Goal: Task Accomplishment & Management: Use online tool/utility

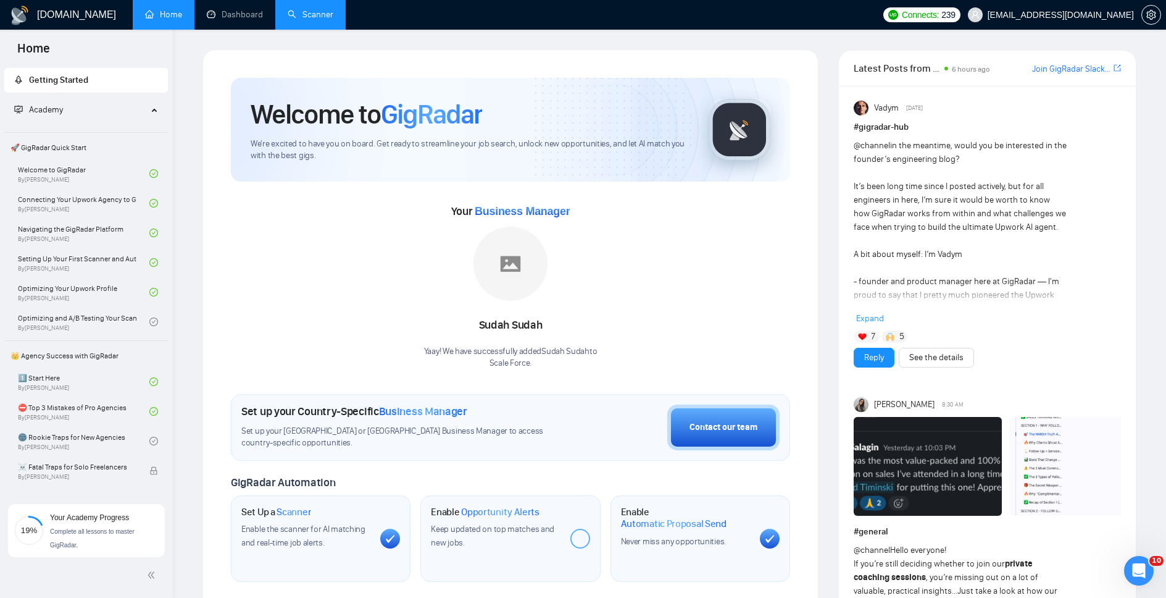
click at [322, 15] on link "Scanner" at bounding box center [311, 14] width 46 height 10
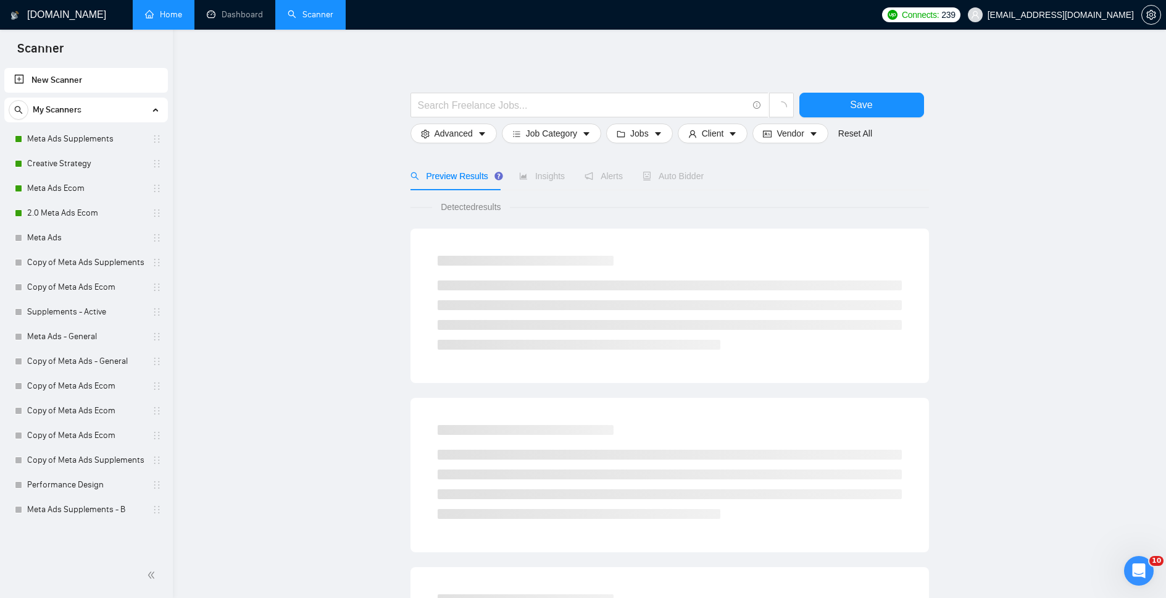
click at [156, 18] on link "Home" at bounding box center [163, 14] width 37 height 10
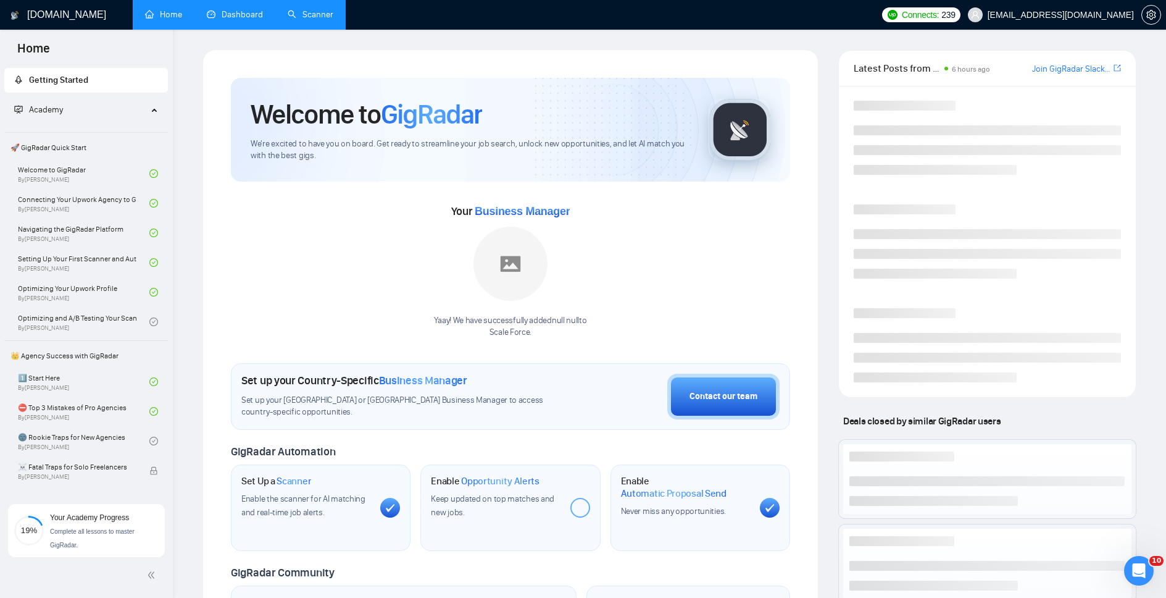
click at [223, 13] on link "Dashboard" at bounding box center [235, 14] width 56 height 10
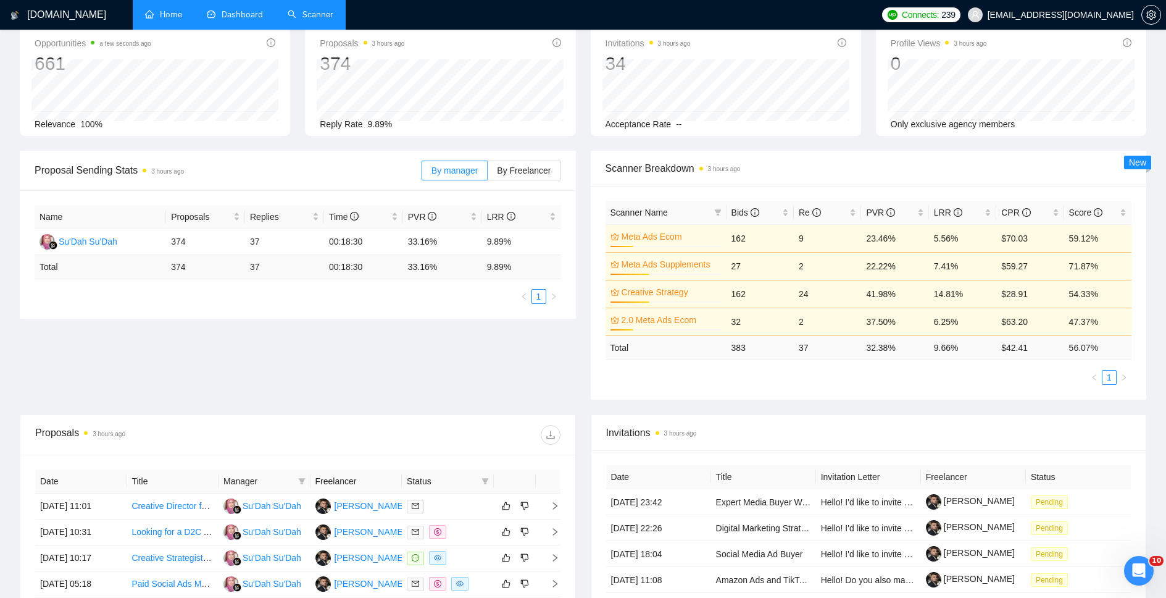
scroll to position [353, 0]
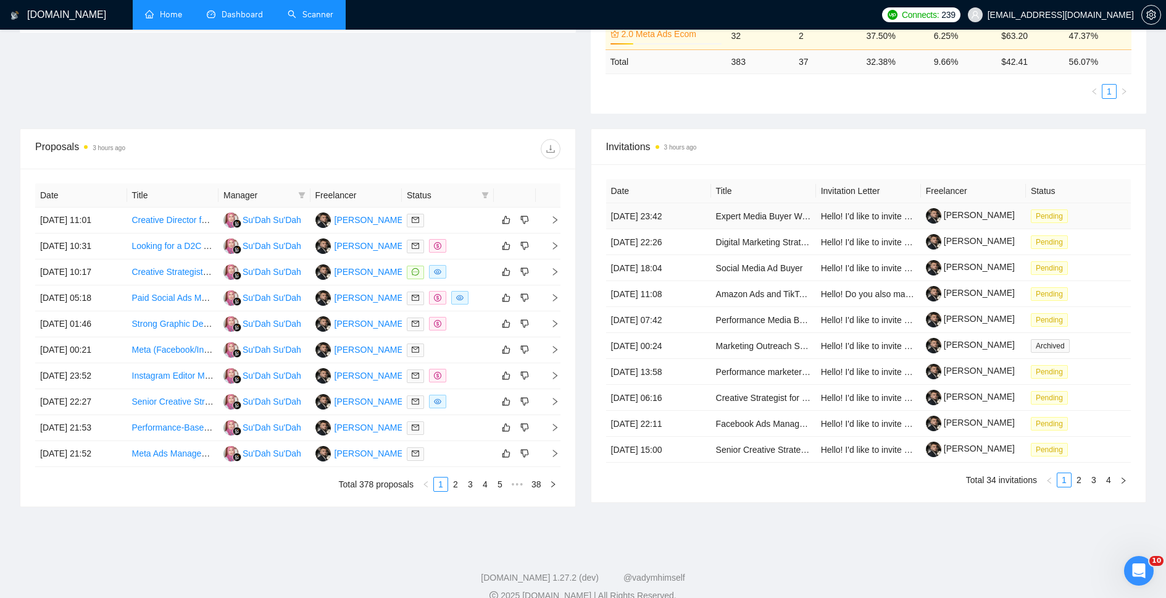
click at [816, 211] on td "Hello! I'd like to invite you to take a look at the job I've posted. Please sub…" at bounding box center [868, 216] width 105 height 26
click at [646, 217] on td "[DATE] 23:42" at bounding box center [658, 216] width 105 height 26
click at [748, 222] on td "Expert Media Buyer Wanted for Fashion E-commerce Brands" at bounding box center [763, 216] width 105 height 26
click at [749, 219] on link "Expert Media Buyer Wanted for Fashion E-commerce Brands" at bounding box center [833, 216] width 235 height 10
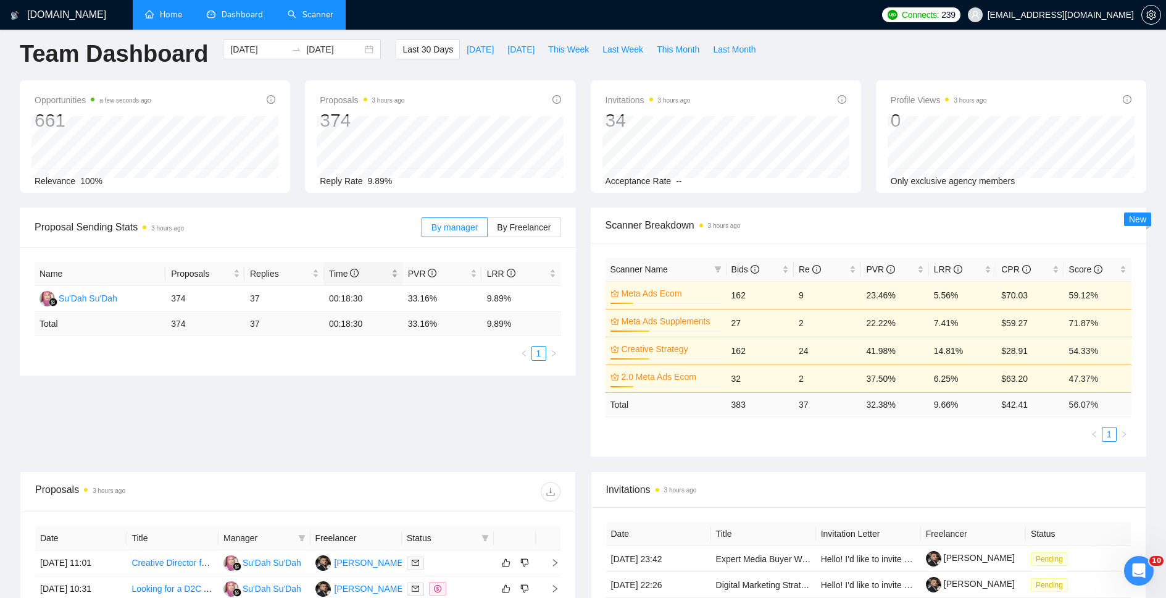
scroll to position [0, 0]
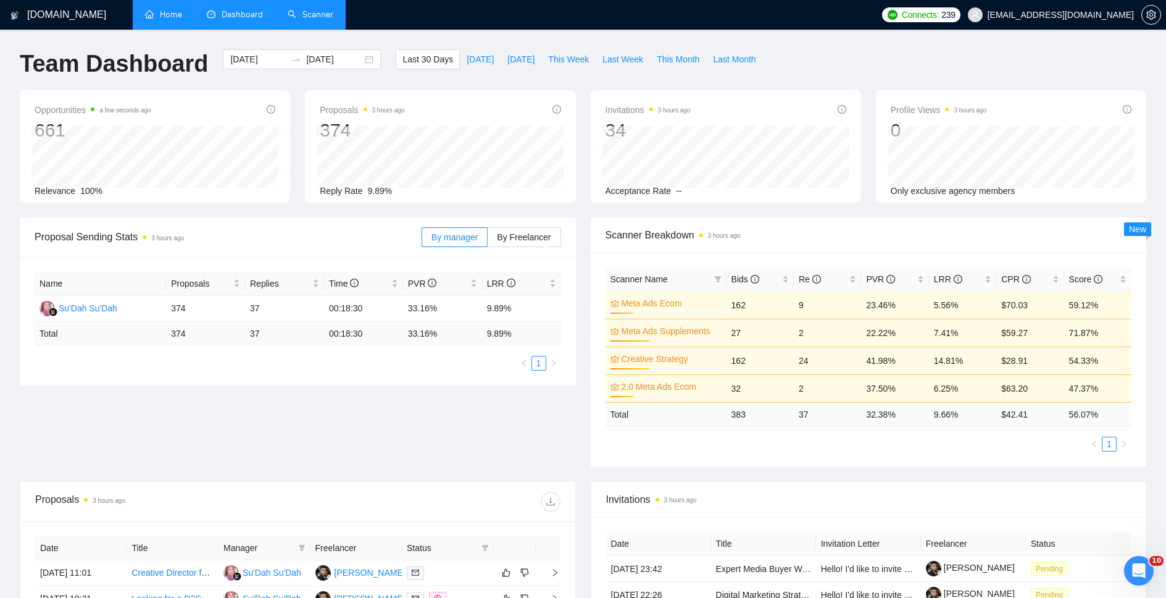
click at [308, 14] on link "Scanner" at bounding box center [311, 14] width 46 height 10
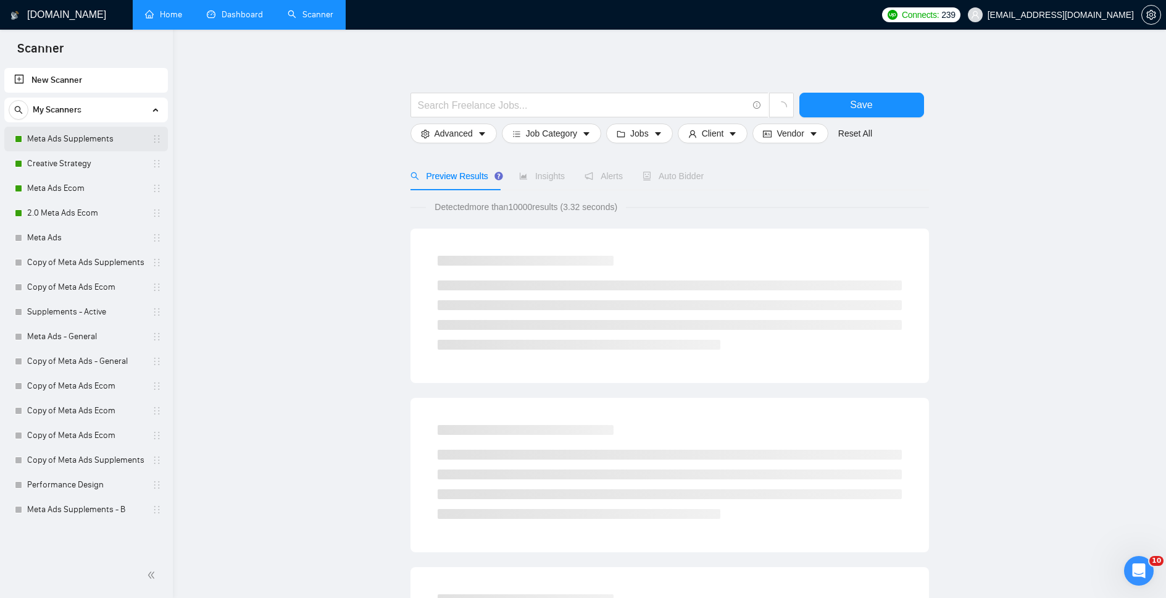
click at [57, 139] on link "Meta Ads Supplements" at bounding box center [85, 139] width 117 height 25
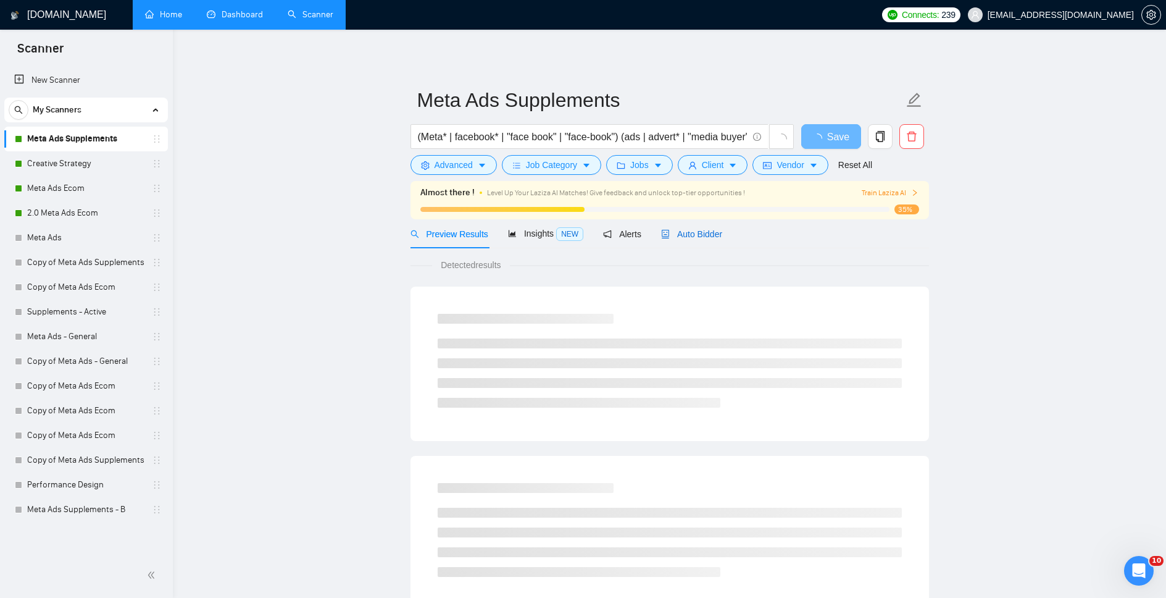
click at [715, 230] on span "Auto Bidder" at bounding box center [691, 234] width 61 height 10
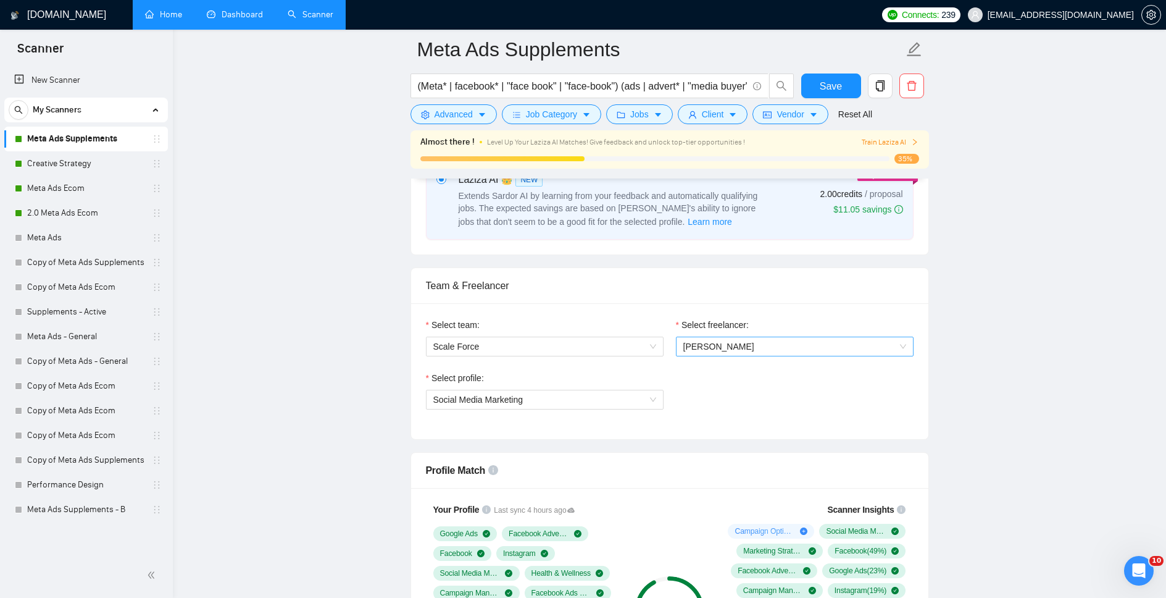
scroll to position [553, 0]
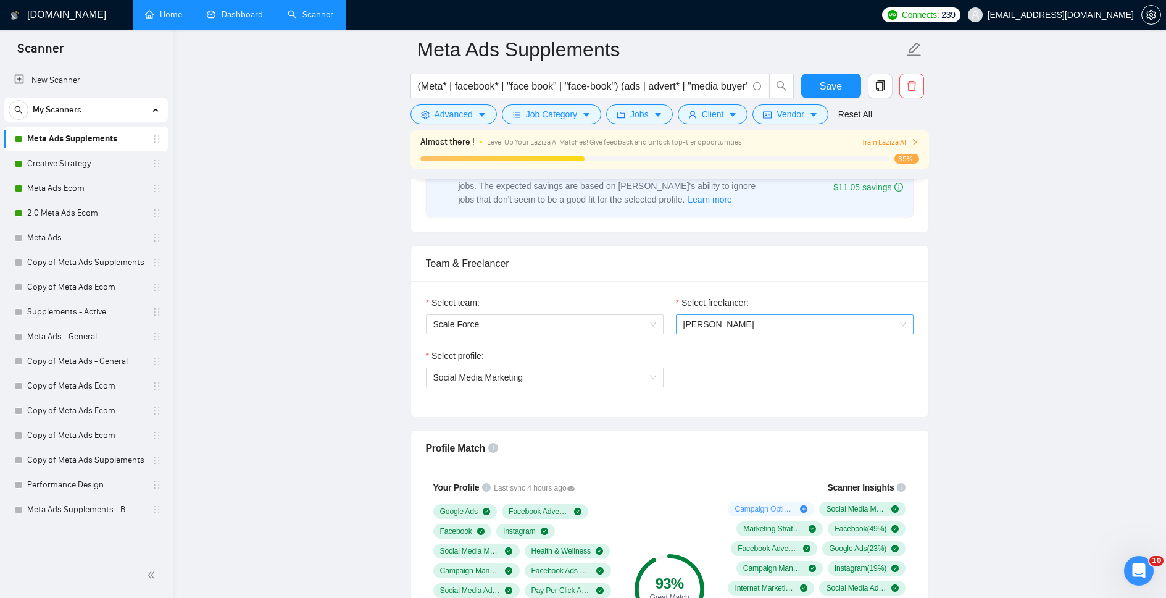
click at [818, 323] on span "[PERSON_NAME]" at bounding box center [794, 324] width 223 height 19
click at [588, 323] on span "Scale Force" at bounding box center [544, 324] width 223 height 19
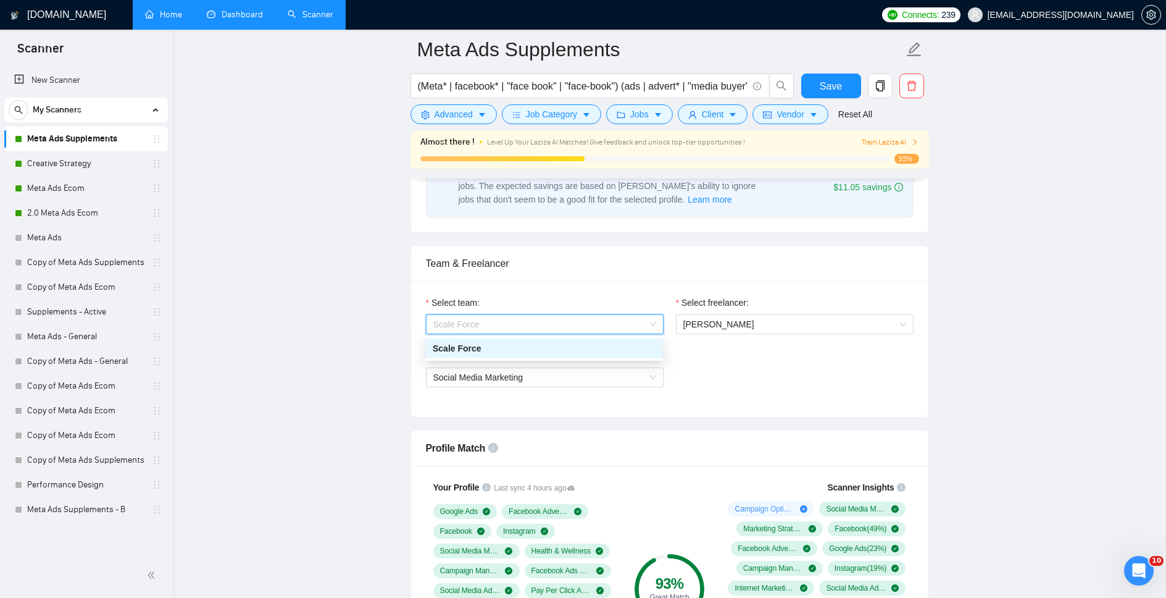
click at [588, 323] on span "Scale Force" at bounding box center [544, 324] width 223 height 19
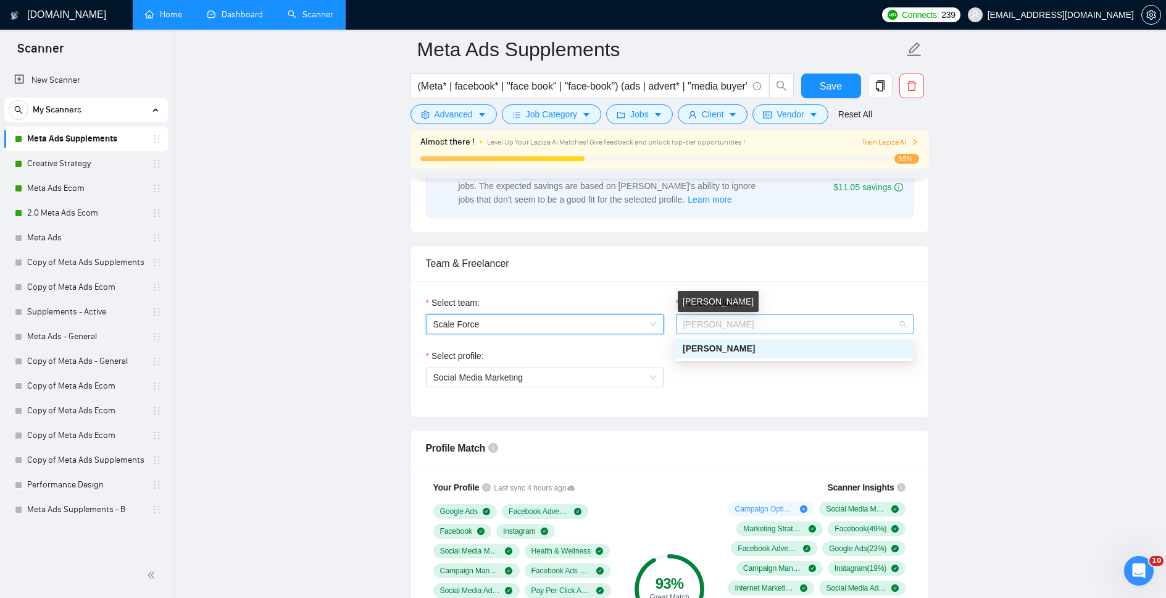
click at [711, 327] on span "[PERSON_NAME]" at bounding box center [718, 324] width 71 height 10
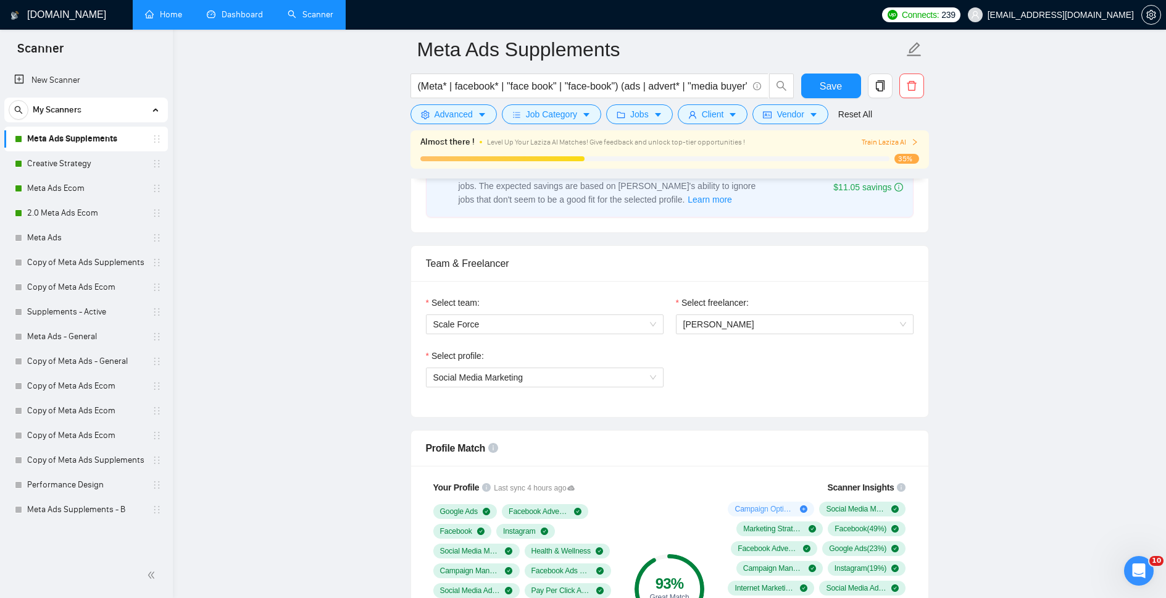
click at [753, 409] on div "Select team: Scale Force Select freelancer: [PERSON_NAME] Select profile: Socia…" at bounding box center [669, 349] width 517 height 136
click at [592, 375] on span "Social Media Marketing" at bounding box center [544, 377] width 223 height 19
click at [828, 377] on div "Select profile: 1017484851352698999 Social Media Marketing" at bounding box center [670, 375] width 500 height 53
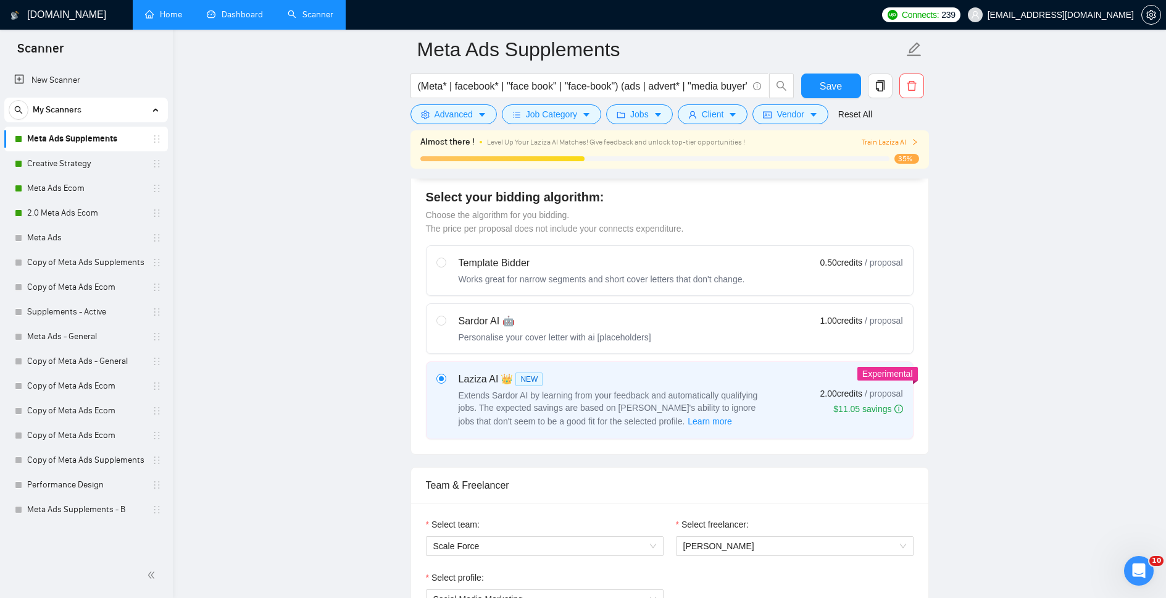
scroll to position [0, 0]
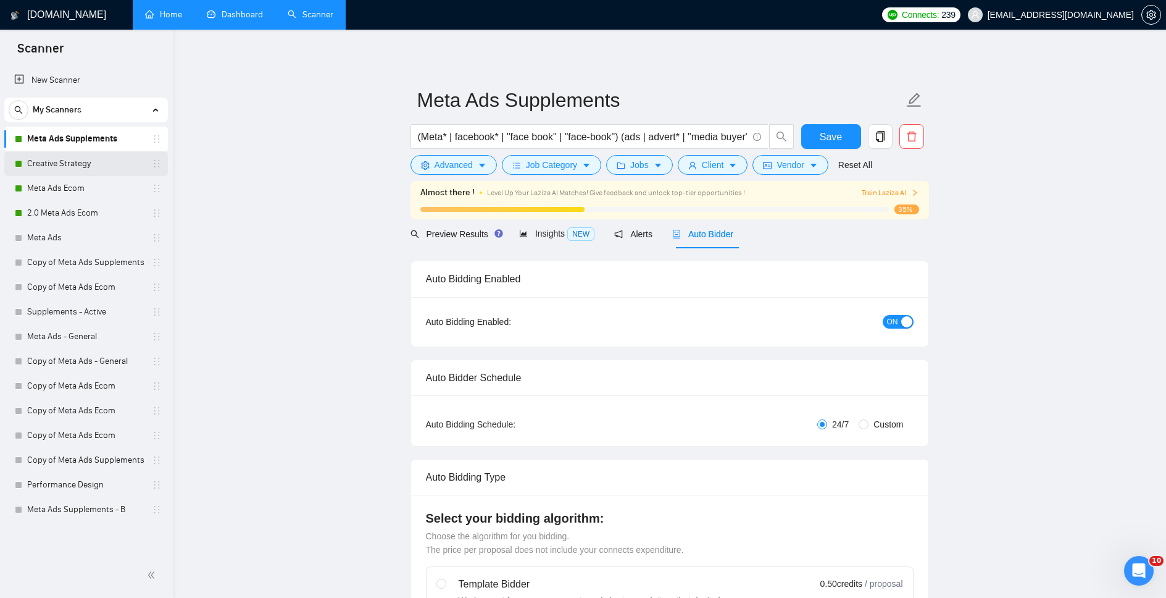
click at [94, 164] on link "Creative Strategy" at bounding box center [85, 163] width 117 height 25
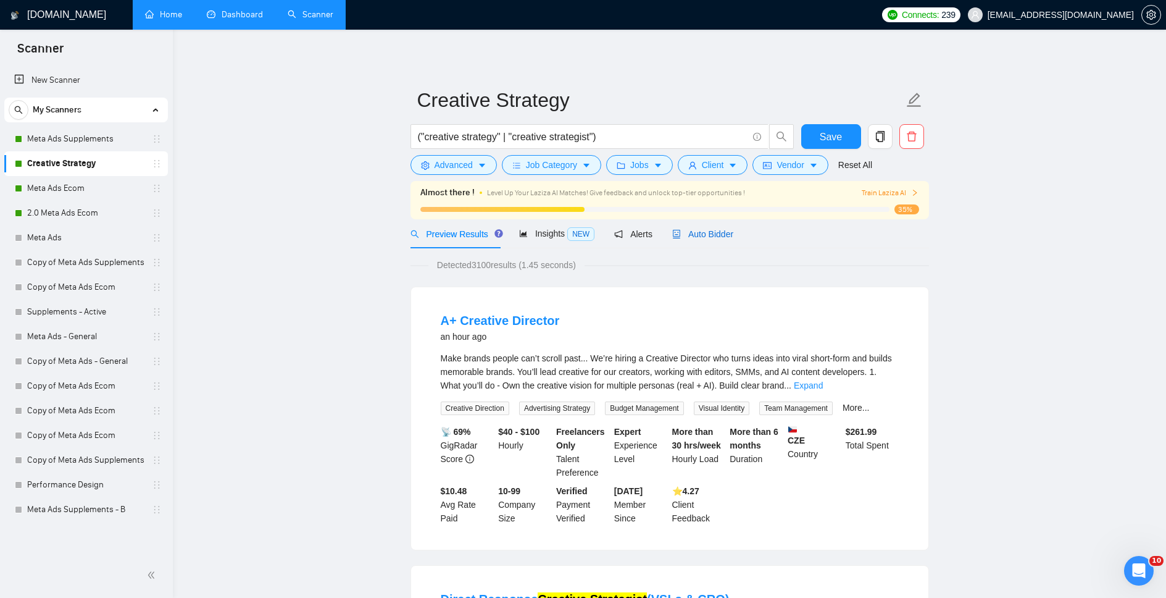
click at [712, 237] on span "Auto Bidder" at bounding box center [702, 234] width 61 height 10
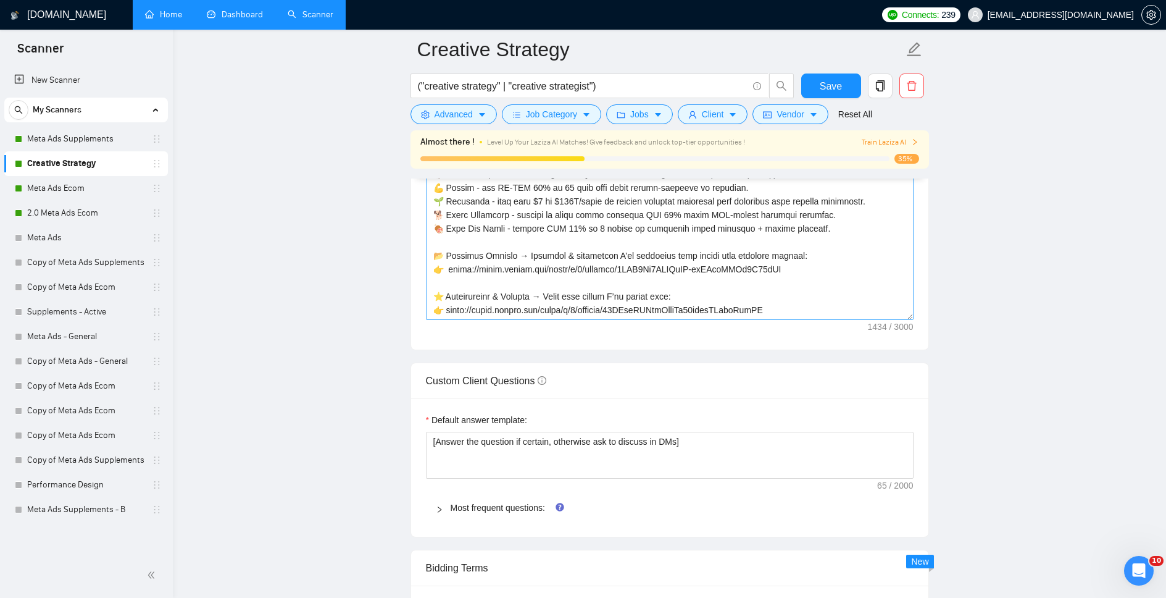
scroll to position [1492, 0]
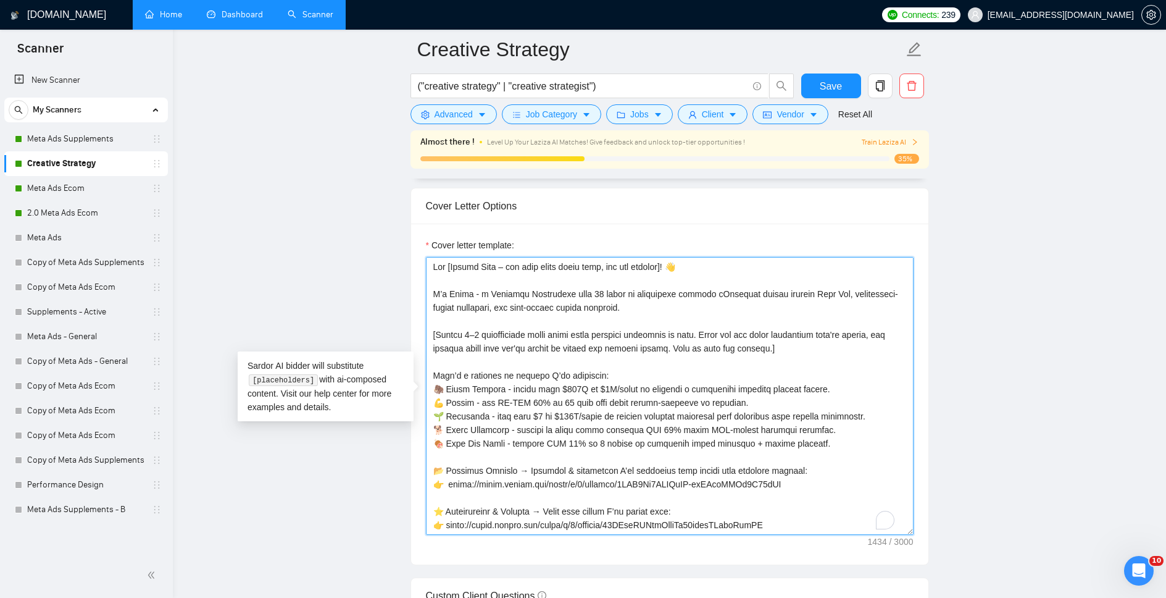
drag, startPoint x: 833, startPoint y: 445, endPoint x: 336, endPoint y: 366, distance: 503.8
drag, startPoint x: 583, startPoint y: 293, endPoint x: 735, endPoint y: 313, distance: 153.1
click at [735, 313] on textarea "Cover letter template:" at bounding box center [670, 398] width 488 height 278
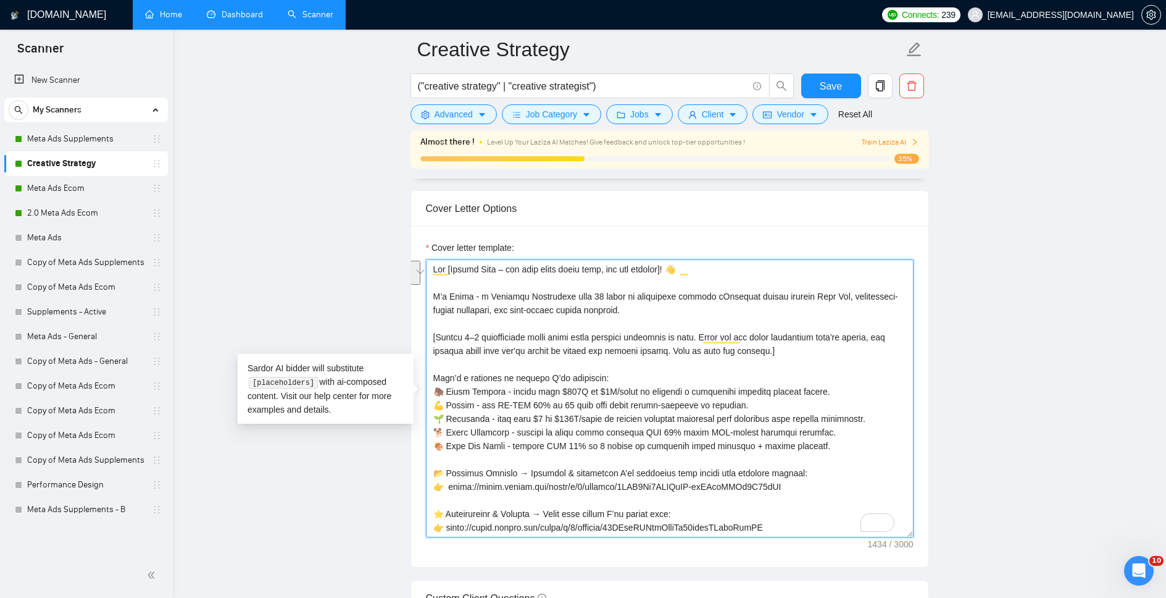
click at [606, 345] on textarea "Cover letter template:" at bounding box center [670, 398] width 488 height 278
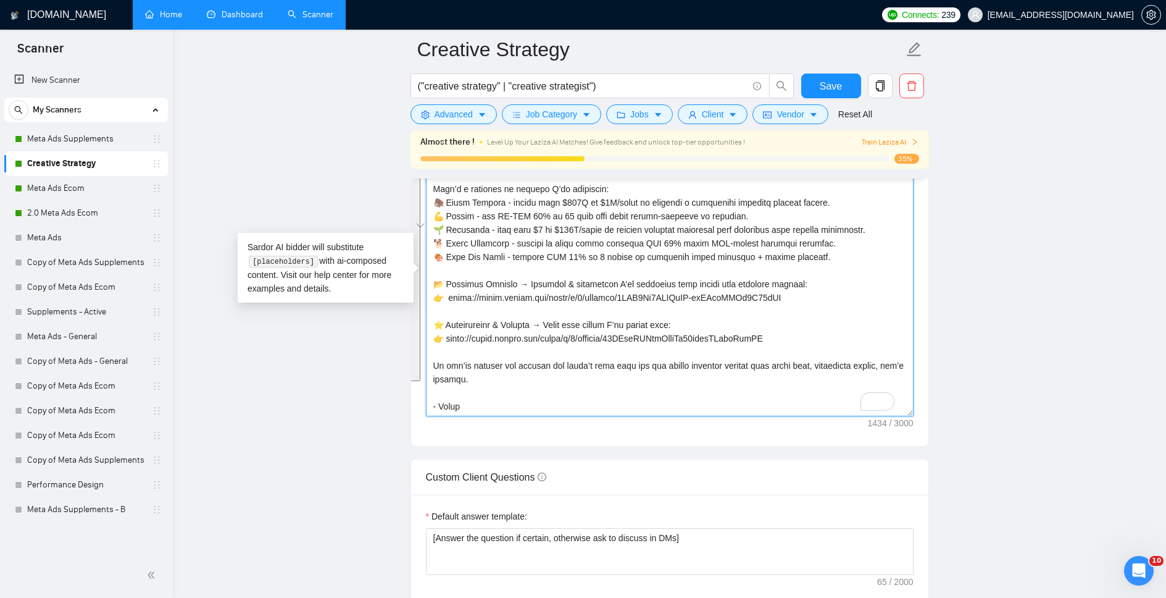
scroll to position [1626, 0]
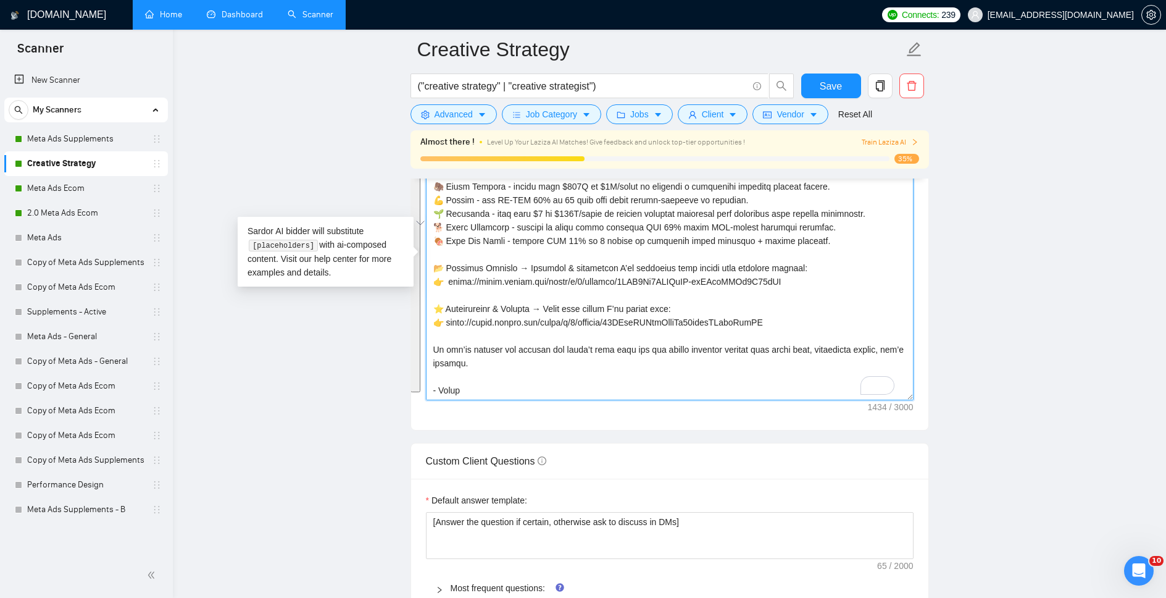
drag, startPoint x: 434, startPoint y: 274, endPoint x: 733, endPoint y: 391, distance: 321.3
click at [733, 391] on textarea "Cover letter template:" at bounding box center [670, 261] width 488 height 278
click at [180, 15] on link "Home" at bounding box center [163, 14] width 37 height 10
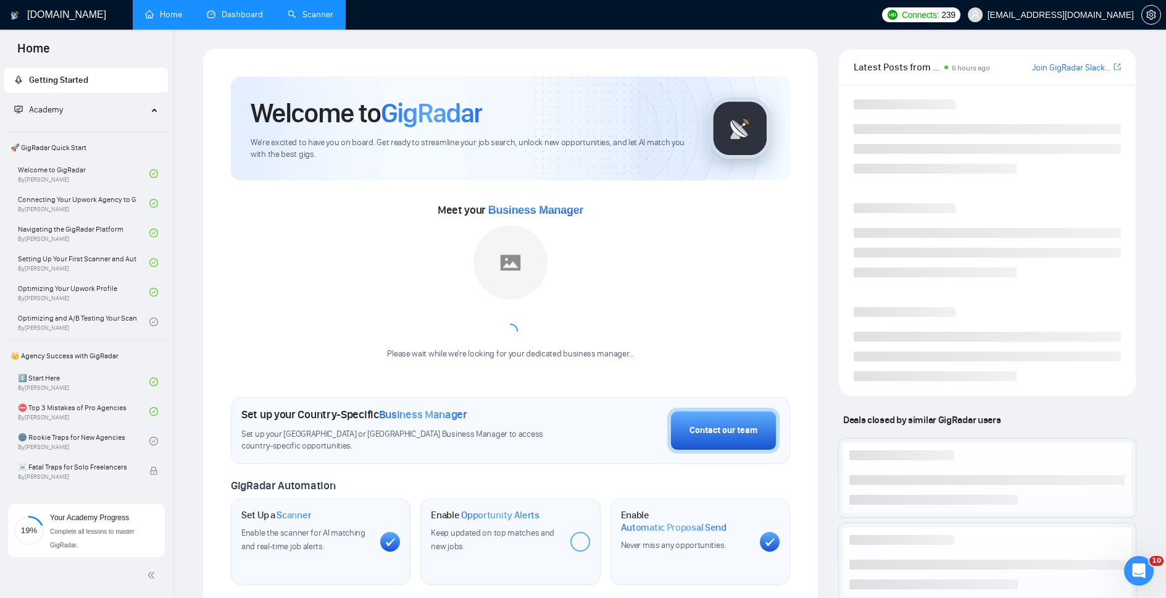
scroll to position [2, 0]
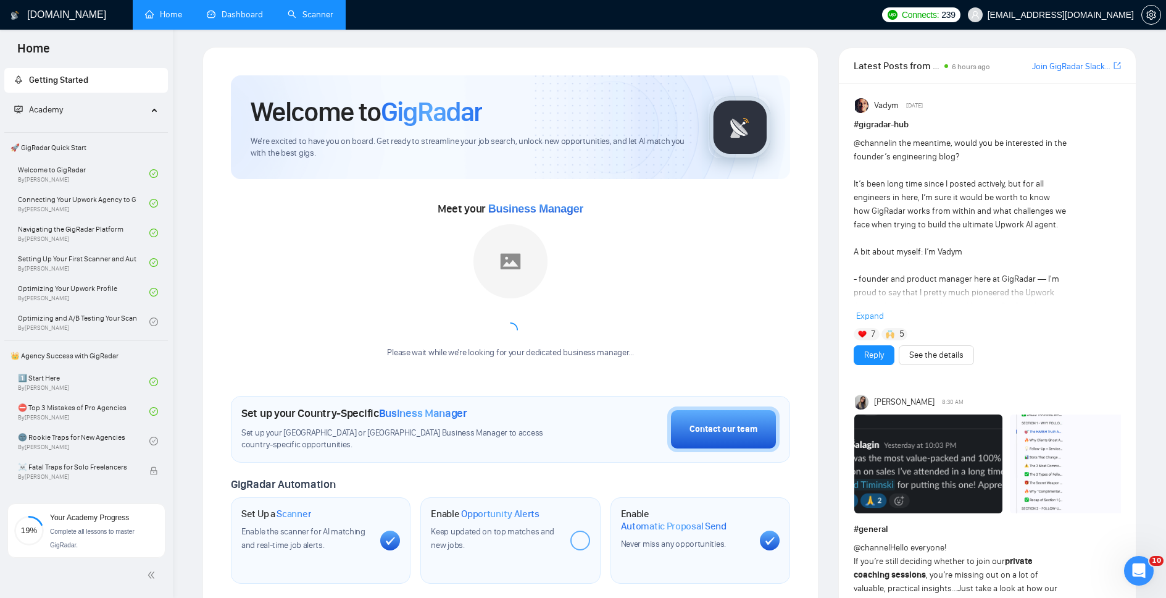
click at [331, 13] on link "Scanner" at bounding box center [311, 14] width 46 height 10
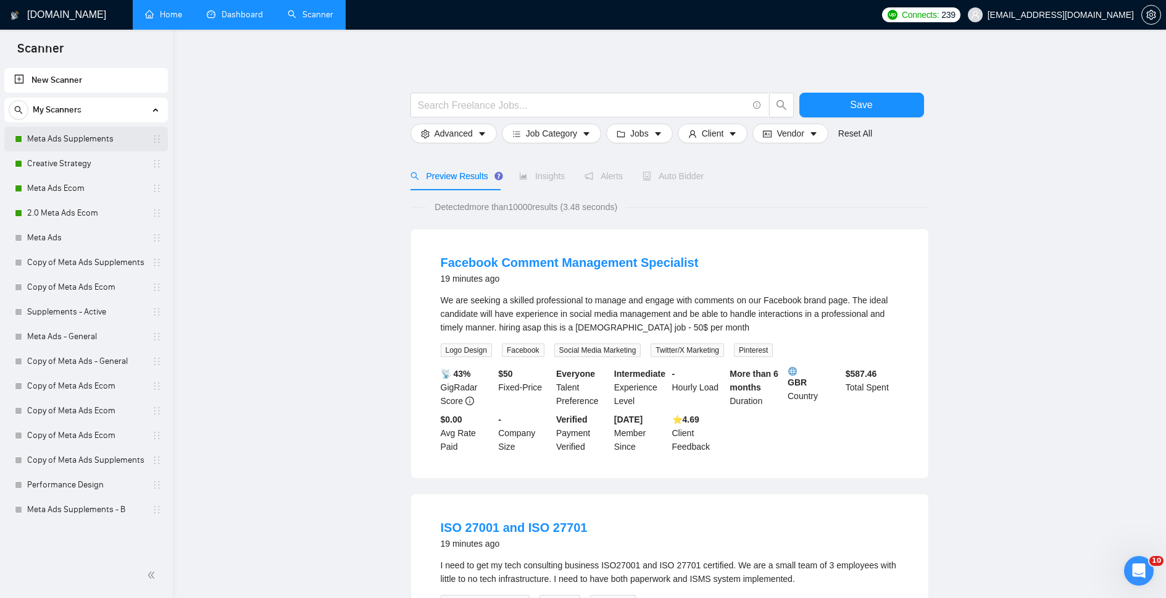
click at [100, 135] on link "Meta Ads Supplements" at bounding box center [85, 139] width 117 height 25
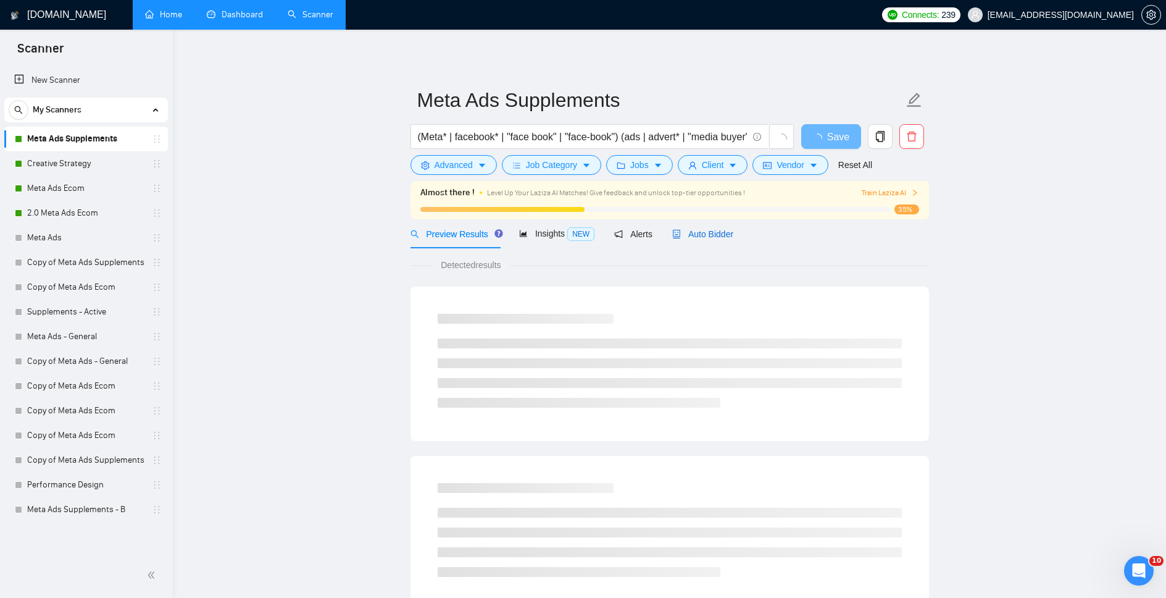
click at [709, 233] on span "Auto Bidder" at bounding box center [702, 234] width 61 height 10
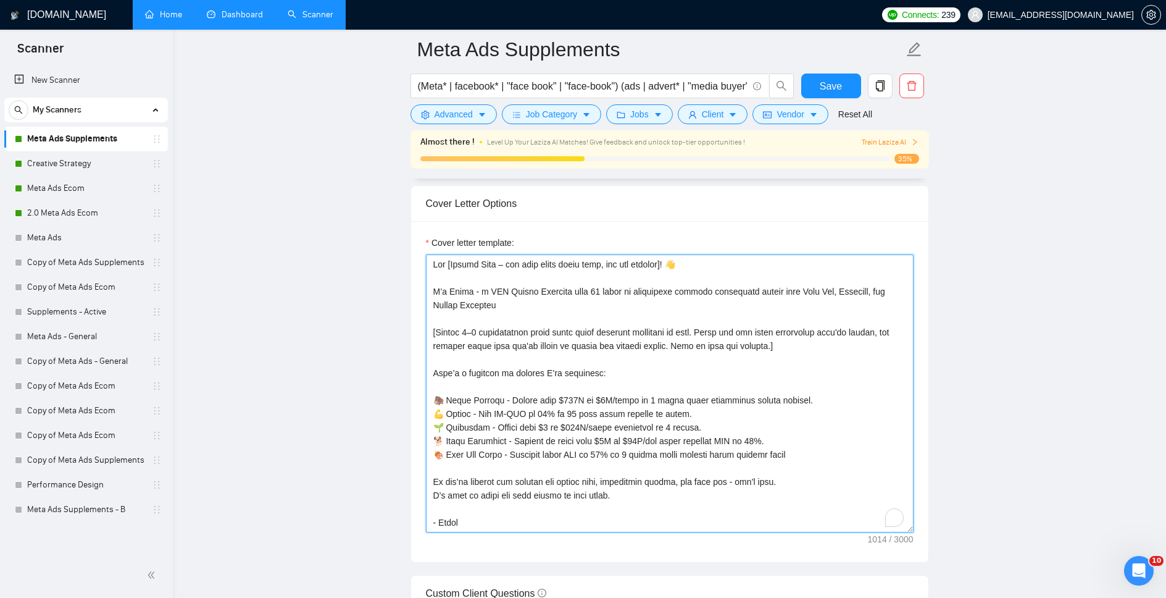
click at [531, 372] on textarea "Cover letter template:" at bounding box center [670, 393] width 488 height 278
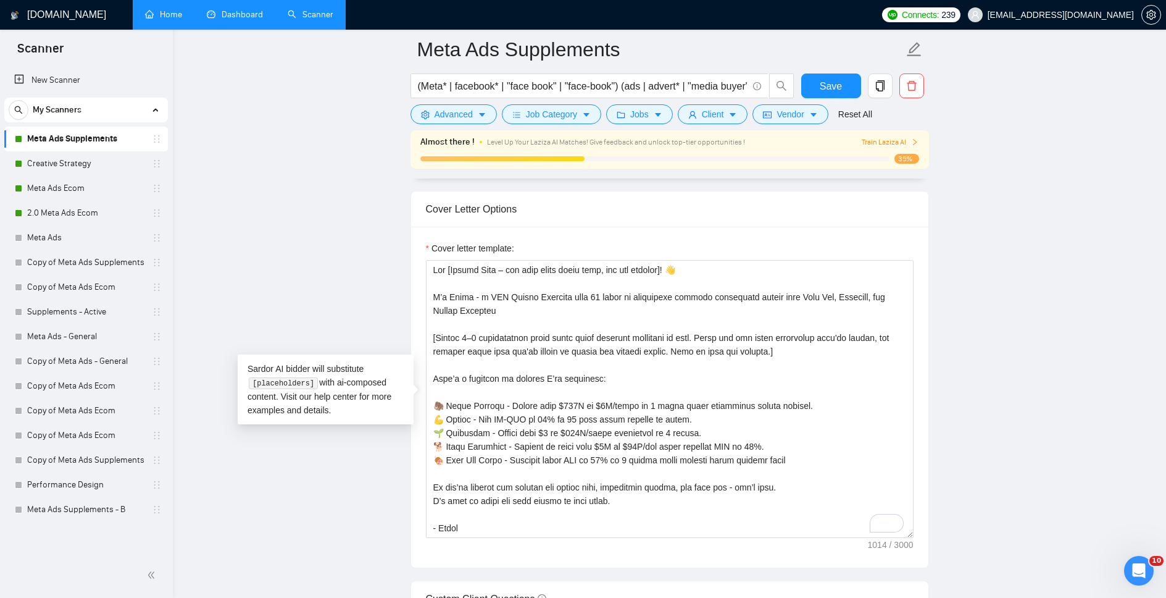
click at [322, 236] on main "Meta Ads Supplements (Meta* | facebook* | "face book" | "face-book") (ads | adv…" at bounding box center [670, 534] width 954 height 3634
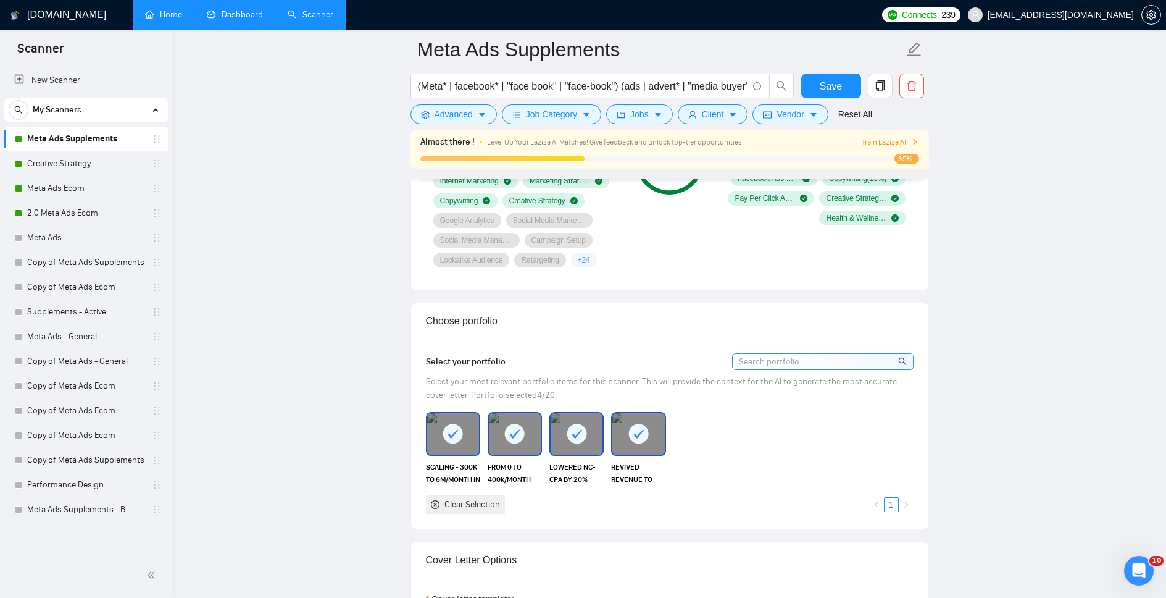
scroll to position [1102, 0]
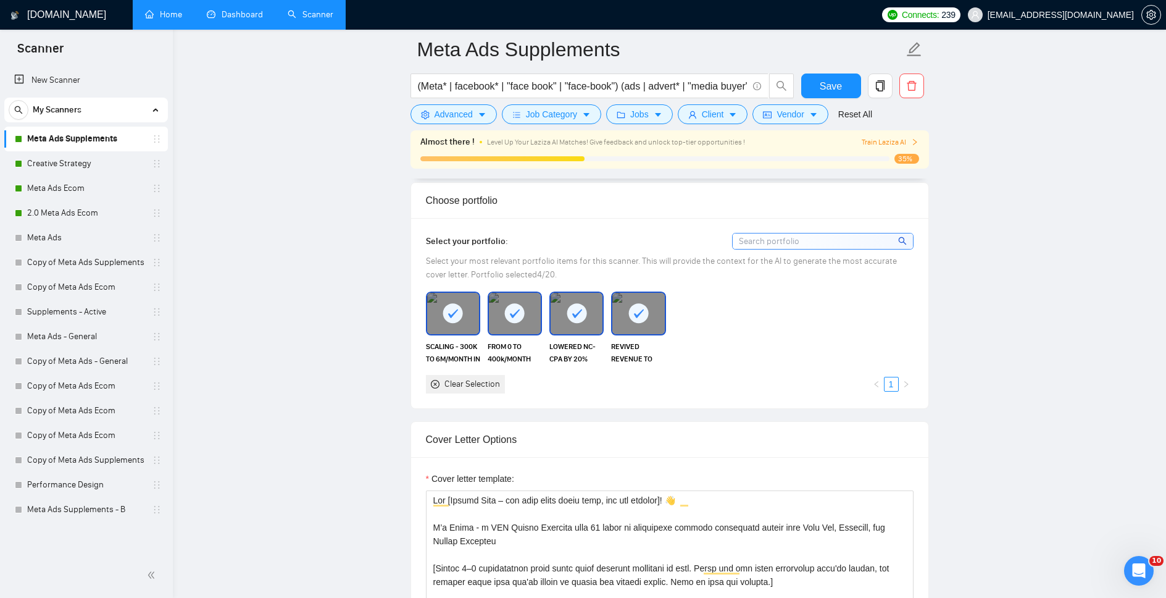
click at [817, 241] on input at bounding box center [823, 240] width 180 height 15
click at [81, 194] on link "Meta Ads Ecom" at bounding box center [85, 188] width 117 height 25
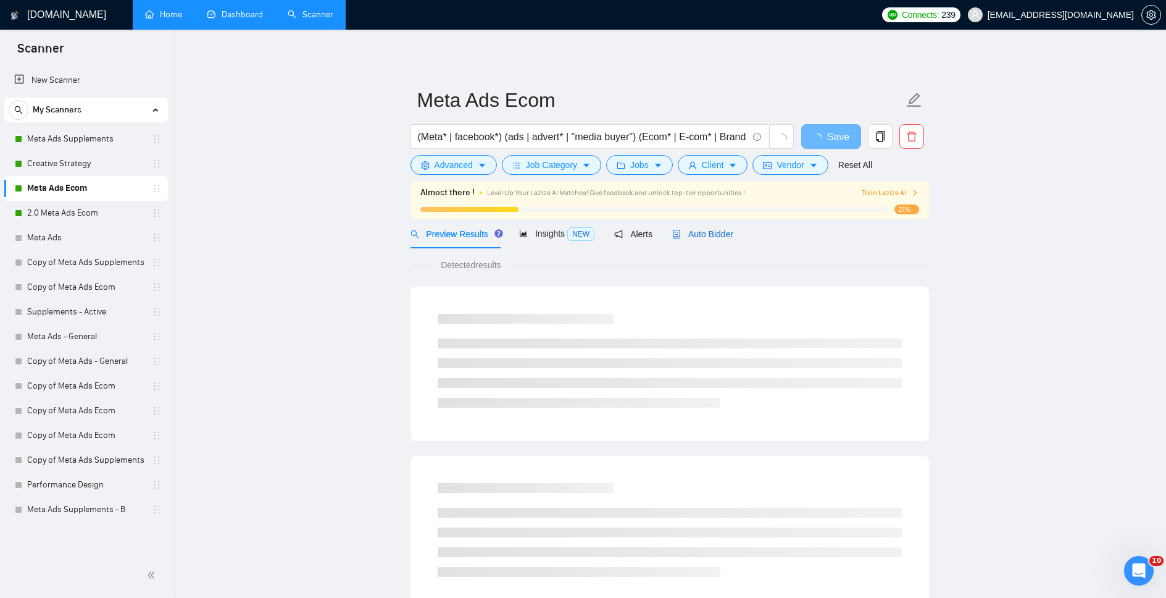
click at [707, 232] on span "Auto Bidder" at bounding box center [702, 234] width 61 height 10
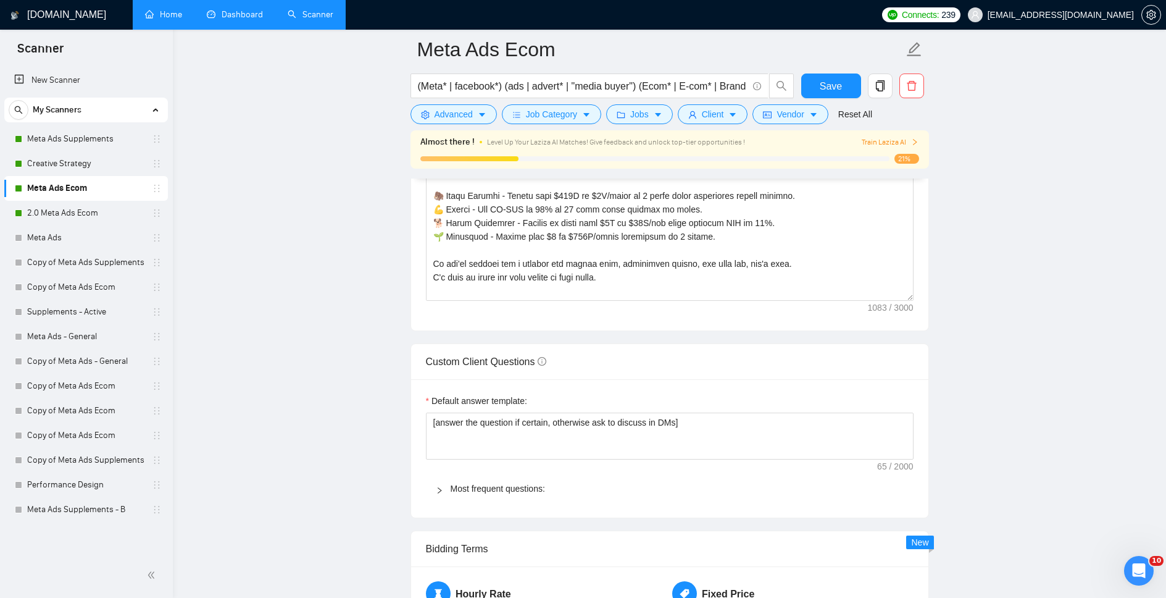
scroll to position [1311, 0]
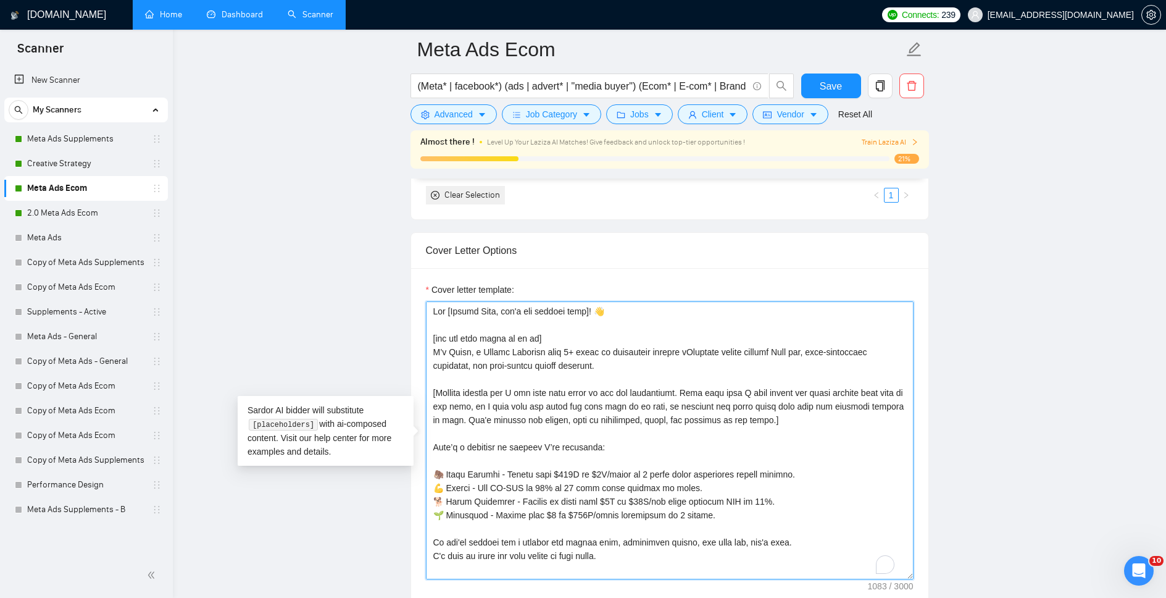
drag, startPoint x: 720, startPoint y: 517, endPoint x: 375, endPoint y: 476, distance: 347.5
click at [375, 476] on main "Meta Ads Ecom (Meta* | facebook*) (ads | advert* | "media buyer") (Ecom* | E-co…" at bounding box center [670, 565] width 954 height 3652
click at [718, 493] on textarea "Cover letter template:" at bounding box center [670, 440] width 488 height 278
drag, startPoint x: 727, startPoint y: 518, endPoint x: 395, endPoint y: 442, distance: 340.7
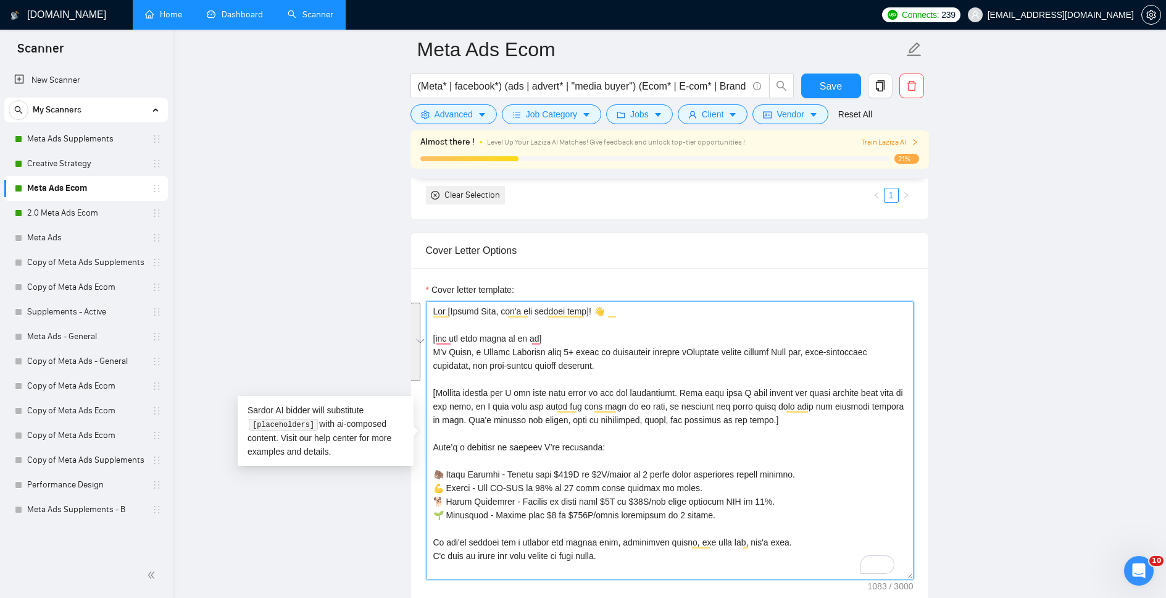
click at [538, 377] on textarea "Cover letter template:" at bounding box center [670, 440] width 488 height 278
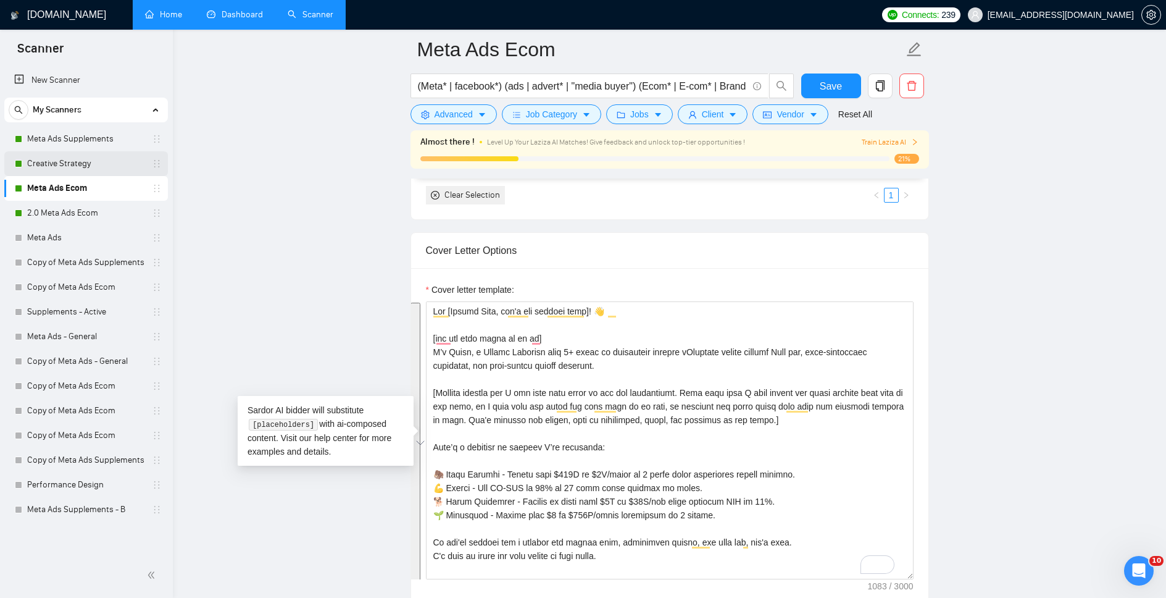
click at [90, 160] on link "Creative Strategy" at bounding box center [85, 163] width 117 height 25
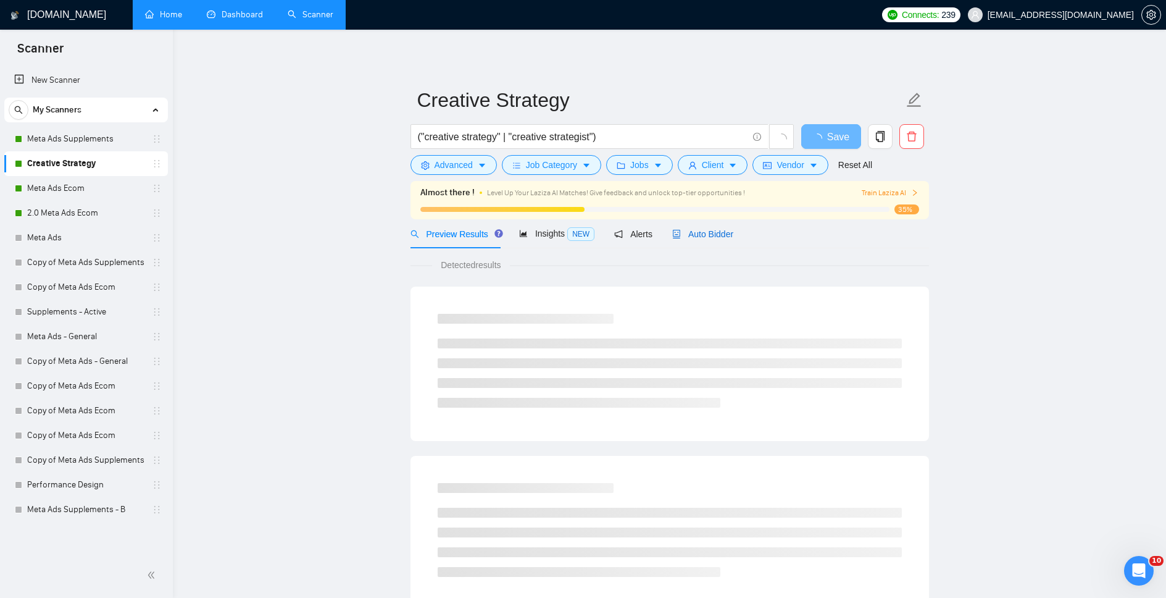
click at [717, 227] on div "Auto Bidder" at bounding box center [702, 234] width 61 height 14
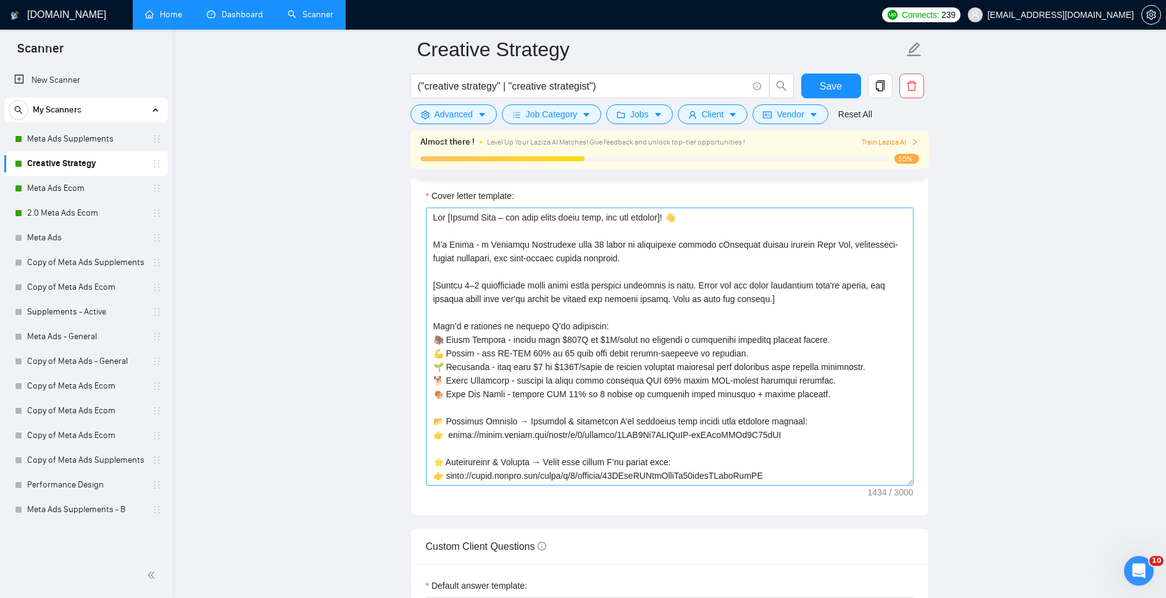
scroll to position [1540, 0]
click at [542, 330] on textarea "Cover letter template:" at bounding box center [670, 348] width 488 height 278
